Goal: Task Accomplishment & Management: Complete application form

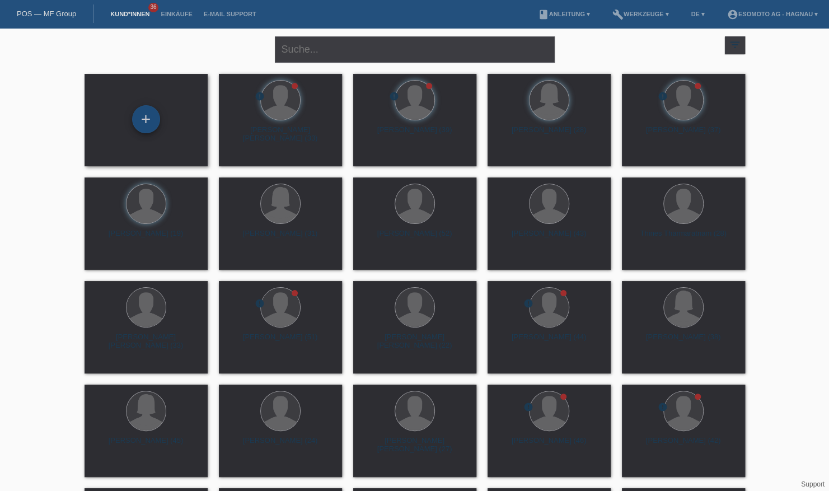
click at [135, 119] on div "+" at bounding box center [146, 119] width 28 height 28
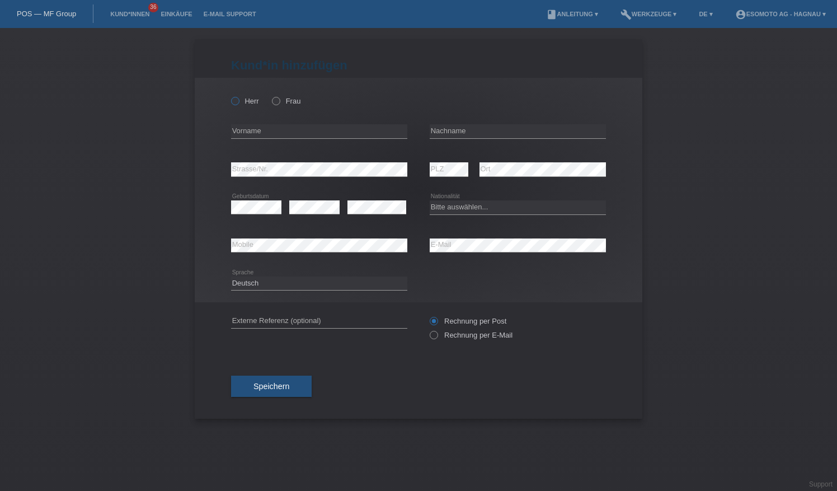
click at [246, 98] on label "Herr" at bounding box center [245, 101] width 28 height 8
click at [238, 98] on input "Herr" at bounding box center [234, 100] width 7 height 7
radio input "true"
click at [265, 129] on input "text" at bounding box center [319, 131] width 176 height 14
type input "Lirim"
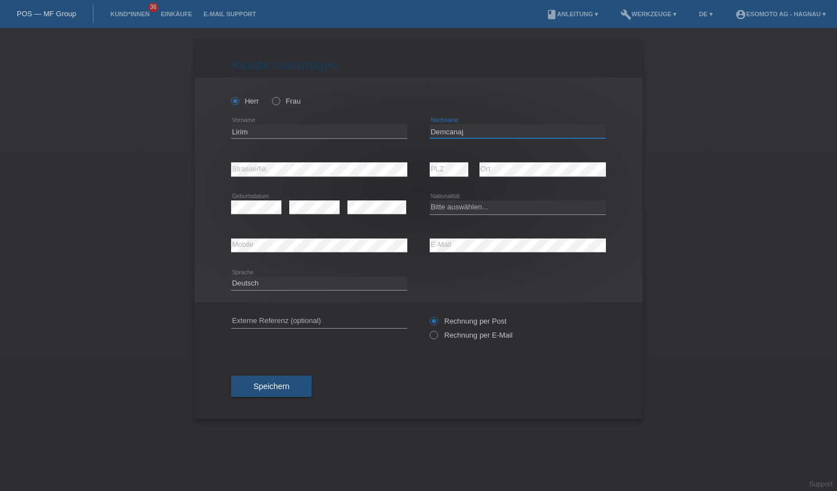
type input "Demcanaj"
click at [497, 206] on select "Bitte auswählen... Schweiz Deutschland Liechtenstein Österreich ------------ Af…" at bounding box center [518, 206] width 176 height 13
select select "XK"
click at [430, 200] on select "Bitte auswählen... Schweiz Deutschland Liechtenstein Österreich ------------ Af…" at bounding box center [518, 206] width 176 height 13
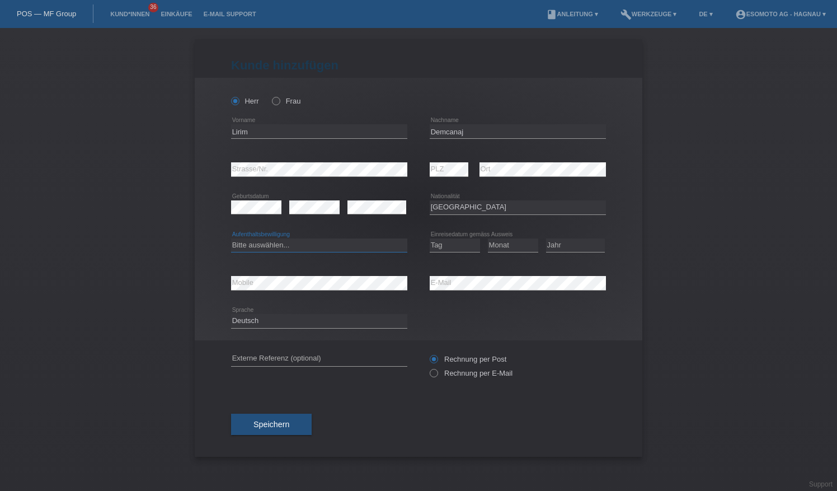
click at [350, 244] on select "Bitte auswählen... C B B - Flüchtlingsstatus Andere" at bounding box center [319, 244] width 176 height 13
click at [231, 238] on select "Bitte auswählen... C B B - Flüchtlingsstatus Andere" at bounding box center [319, 244] width 176 height 13
click at [327, 239] on select "Bitte auswählen... C B B - Flüchtlingsstatus Andere" at bounding box center [319, 244] width 176 height 13
select select "B"
click at [231, 238] on select "Bitte auswählen... C B B - Flüchtlingsstatus Andere" at bounding box center [319, 244] width 176 height 13
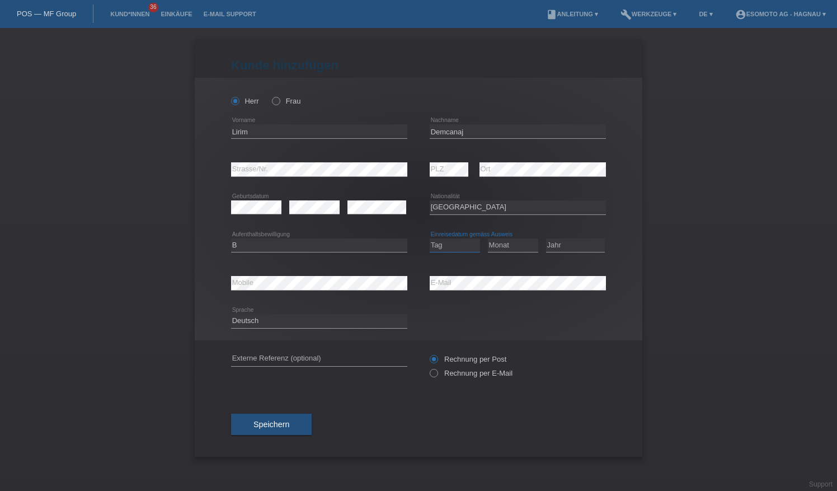
click at [463, 246] on select "Tag 01 02 03 04 05 06 07 08 09 10 11" at bounding box center [455, 244] width 50 height 13
select select "21"
click at [430, 238] on select "Tag 01 02 03 04 05 06 07 08 09 10 11" at bounding box center [455, 244] width 50 height 13
click at [528, 247] on select "Monat 01 02 03 04 05 06 07 08 09 10 11" at bounding box center [513, 244] width 50 height 13
select select "09"
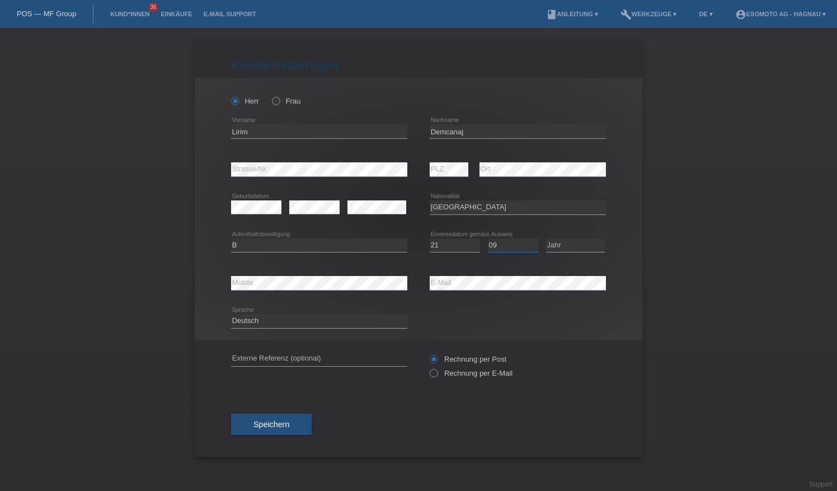
click at [488, 238] on select "Monat 01 02 03 04 05 06 07 08 09 10 11" at bounding box center [513, 244] width 50 height 13
click at [568, 248] on select "Jahr 2025 2024 2023 2022 2021 2020 2019 2018 2017 2016 2015 2014 2013 2012 2011…" at bounding box center [575, 244] width 59 height 13
select select "2018"
click at [546, 238] on select "Jahr 2025 2024 2023 2022 2021 2020 2019 2018 2017 2016 2015 2014 2013 2012 2011…" at bounding box center [575, 244] width 59 height 13
click at [559, 316] on div "Deutsch Français Italiano English error Sprache" at bounding box center [418, 321] width 375 height 38
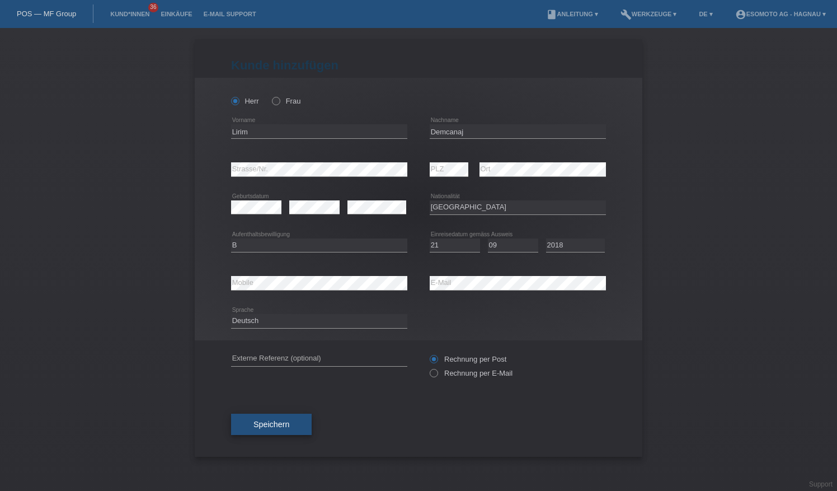
click at [276, 421] on span "Speichern" at bounding box center [271, 424] width 36 height 9
click at [267, 420] on span "Speichern" at bounding box center [271, 424] width 36 height 9
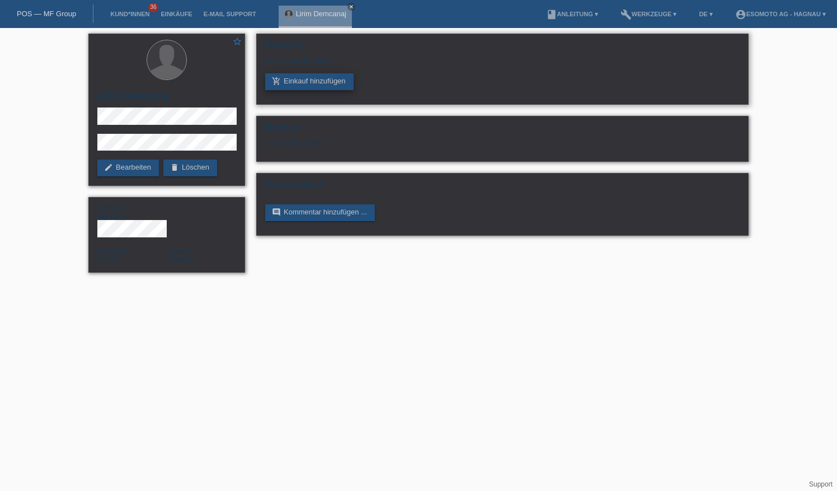
click at [332, 83] on link "add_shopping_cart Einkauf hinzufügen" at bounding box center [309, 81] width 88 height 17
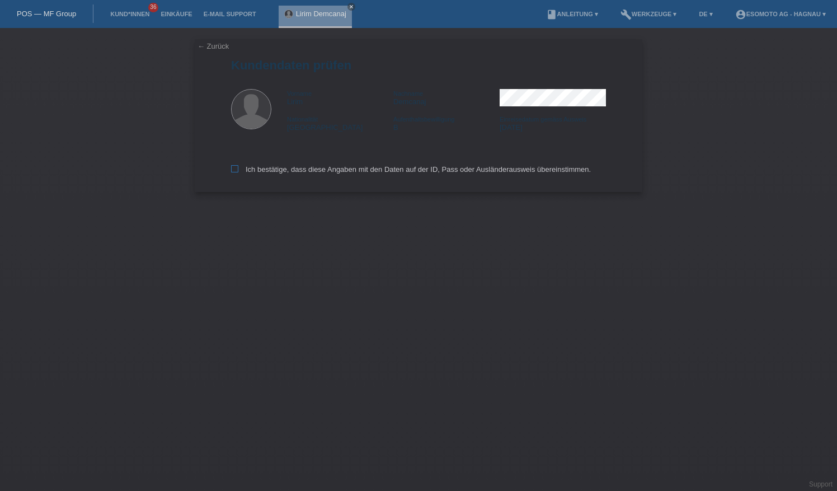
click at [236, 167] on icon at bounding box center [234, 168] width 7 height 7
click at [236, 167] on input "Ich bestätige, dass diese Angaben mit den Daten auf der ID, Pass oder Ausländer…" at bounding box center [234, 168] width 7 height 7
checkbox input "true"
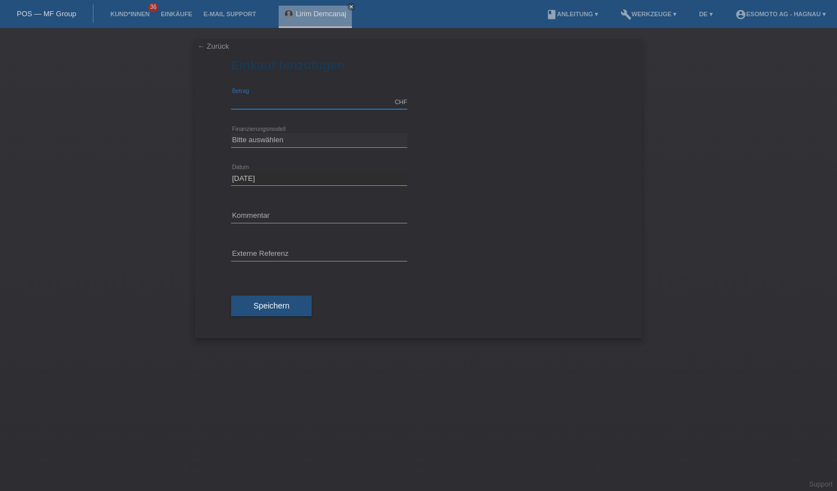
click at [342, 100] on input "text" at bounding box center [319, 102] width 176 height 14
type input "4200.00"
click at [300, 139] on select "Bitte auswählen Fixe Raten Kauf auf Rechnung mit Teilzahlungsoption" at bounding box center [319, 139] width 176 height 13
select select "69"
click at [231, 133] on select "Bitte auswählen Fixe Raten Kauf auf Rechnung mit Teilzahlungsoption" at bounding box center [319, 139] width 176 height 13
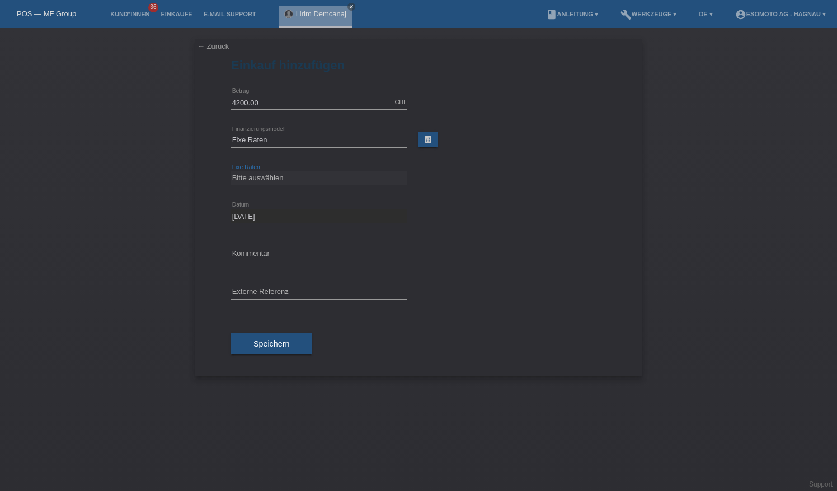
click at [322, 178] on select "Bitte auswählen 12 Raten 24 Raten 36 Raten 48 Raten" at bounding box center [319, 177] width 176 height 13
select select "139"
click at [231, 171] on select "Bitte auswählen 12 Raten 24 Raten 36 Raten 48 Raten" at bounding box center [319, 177] width 176 height 13
click at [285, 342] on span "Speichern" at bounding box center [271, 343] width 36 height 9
